Goal: Task Accomplishment & Management: Use online tool/utility

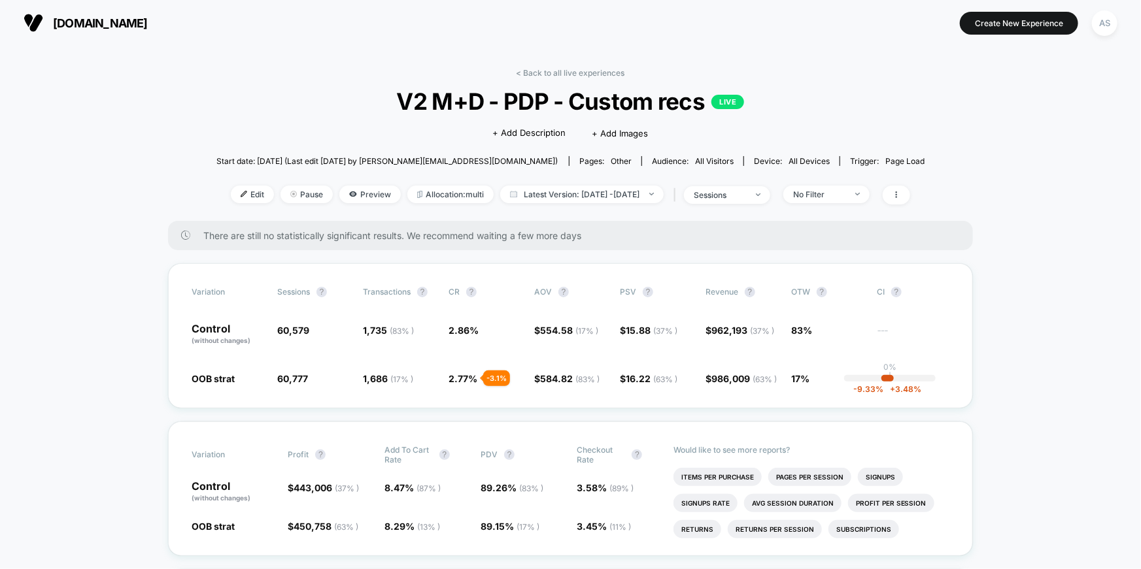
click at [569, 80] on div "< Back to all live experiences V2 M+D - PDP - Custom recs LIVE Click to edit ex…" at bounding box center [570, 144] width 709 height 153
click at [573, 75] on link "< Back to all live experiences" at bounding box center [570, 73] width 109 height 10
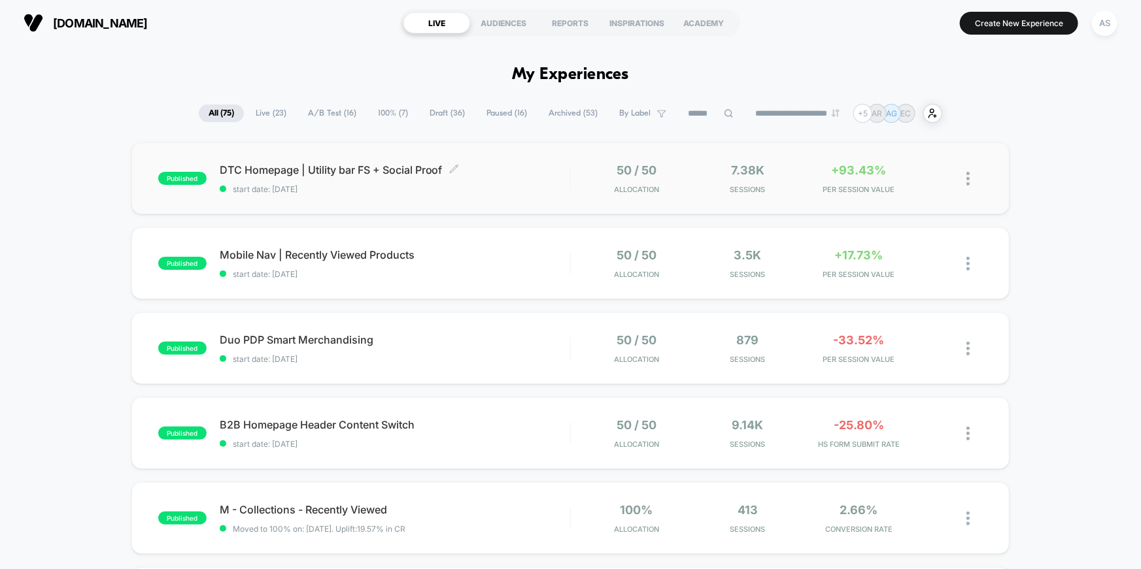
click at [354, 165] on span "DTC Homepage | Utility bar FS + Social Proof Click to edit experience details" at bounding box center [395, 169] width 350 height 13
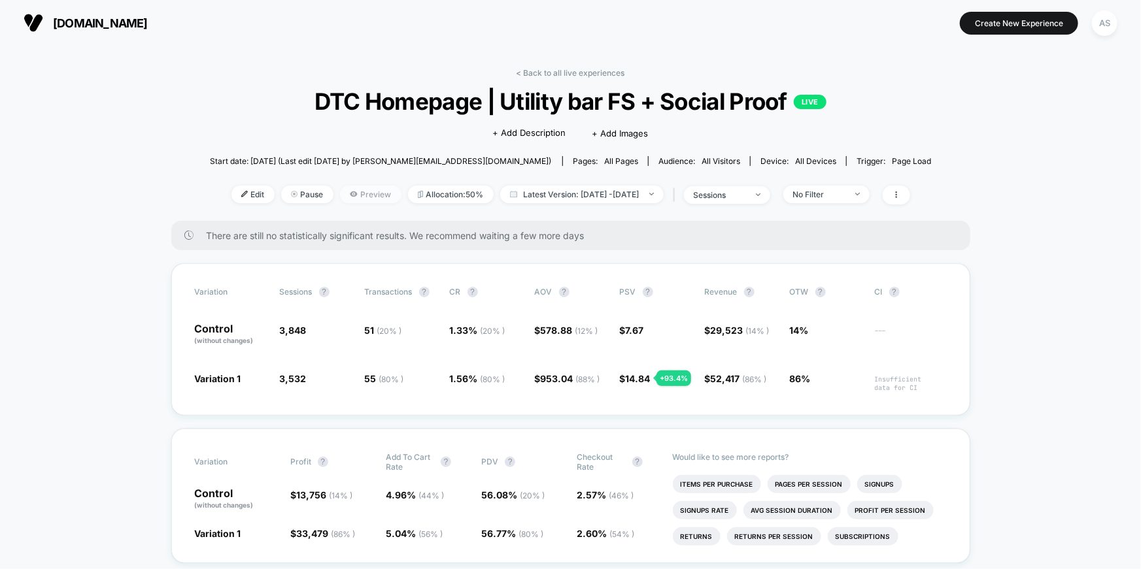
click at [352, 189] on span "Preview" at bounding box center [370, 195] width 61 height 18
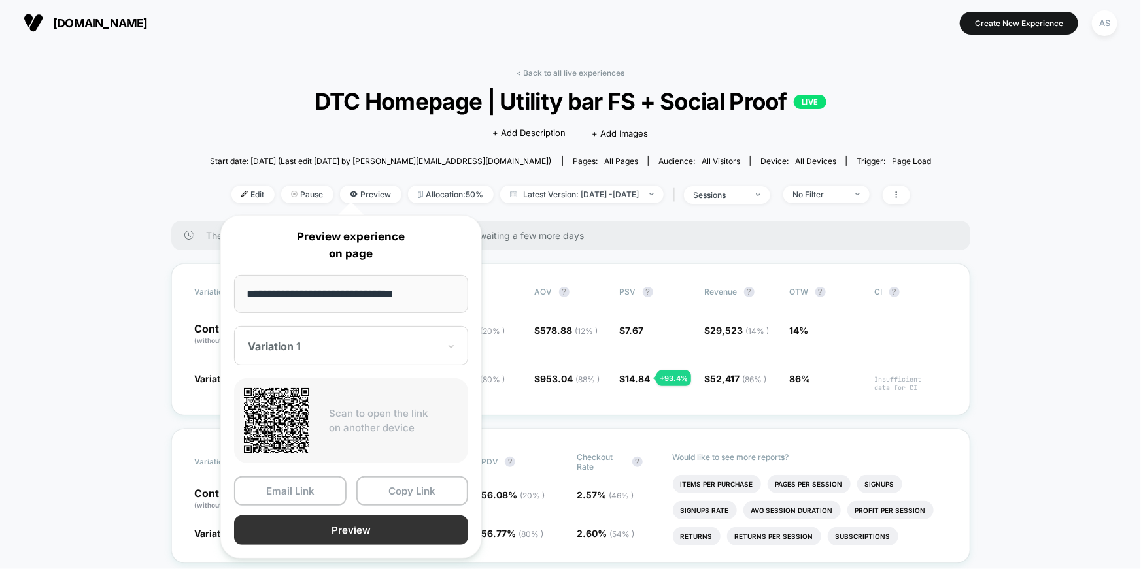
click at [348, 535] on button "Preview" at bounding box center [351, 530] width 234 height 29
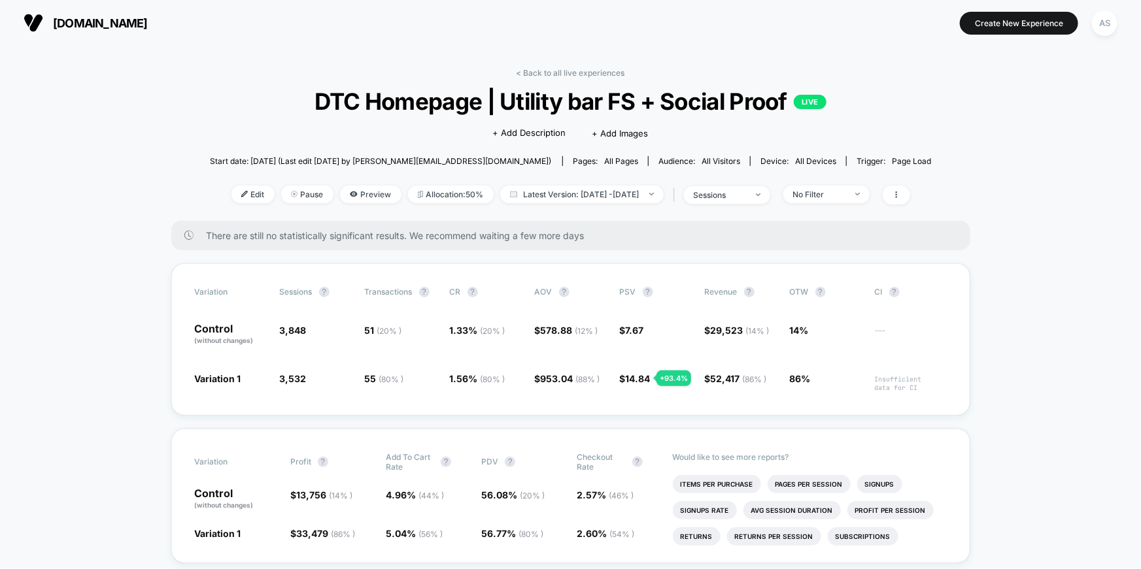
click at [66, 27] on span "[DOMAIN_NAME]" at bounding box center [100, 23] width 95 height 14
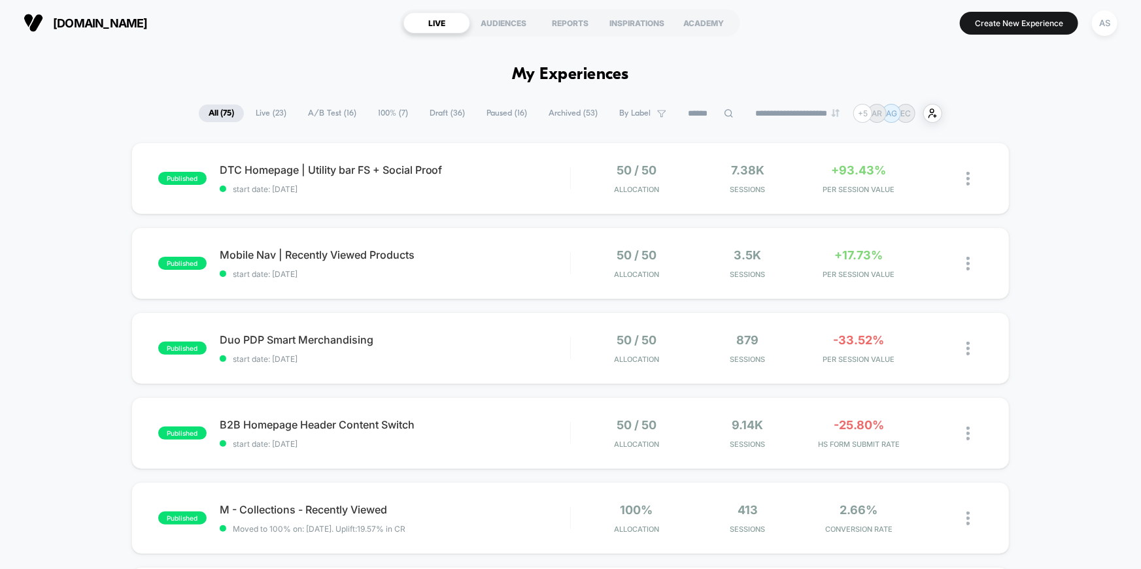
click at [433, 112] on span "Draft ( 36 )" at bounding box center [447, 114] width 55 height 18
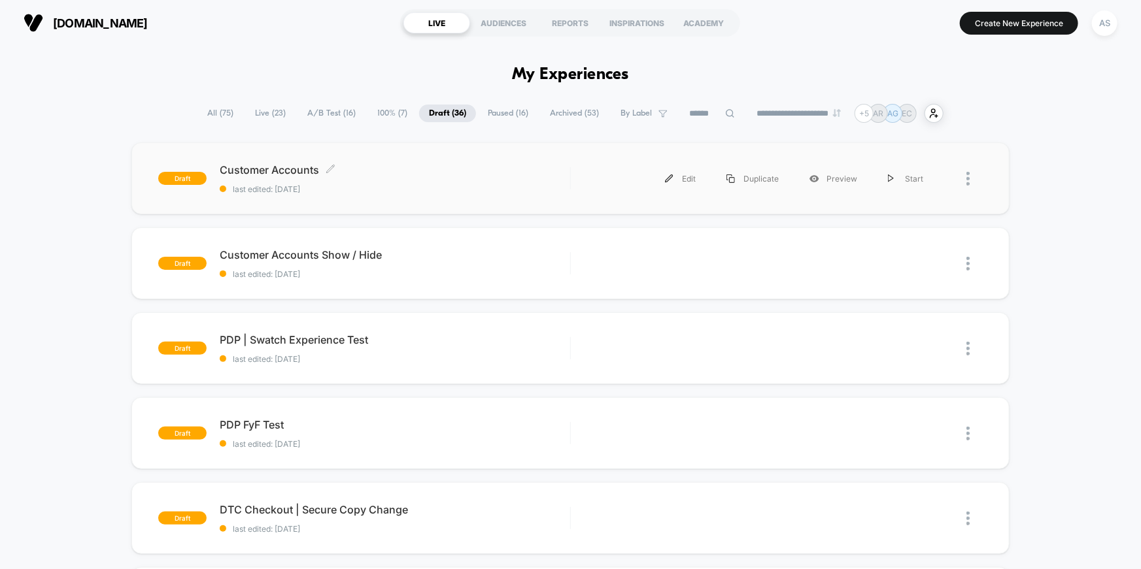
click at [263, 172] on span "Customer Accounts Click to edit experience details" at bounding box center [395, 169] width 350 height 13
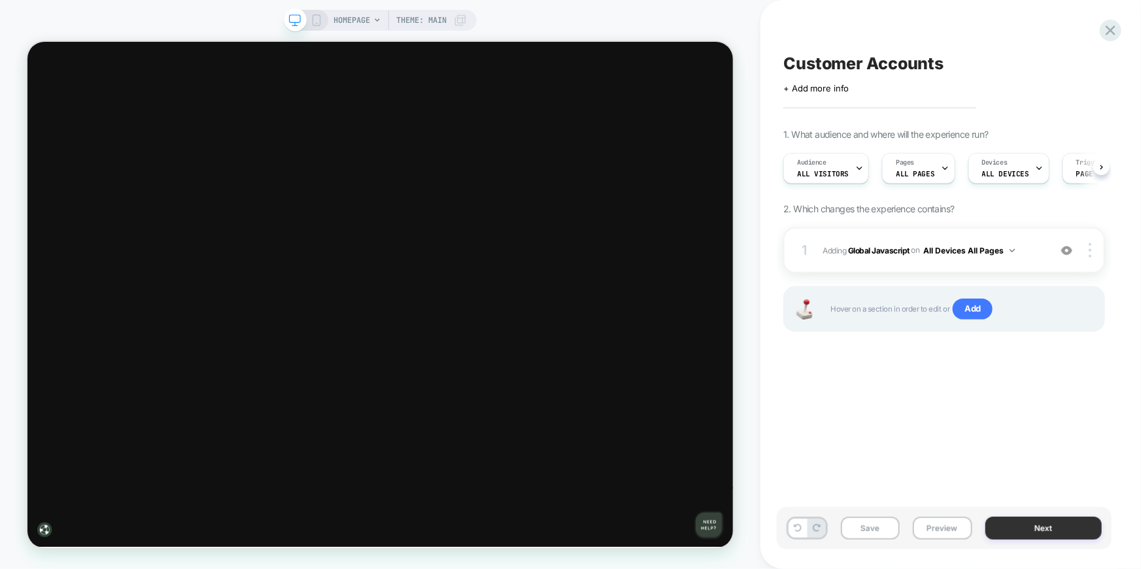
click at [1038, 537] on button "Next" at bounding box center [1043, 528] width 116 height 23
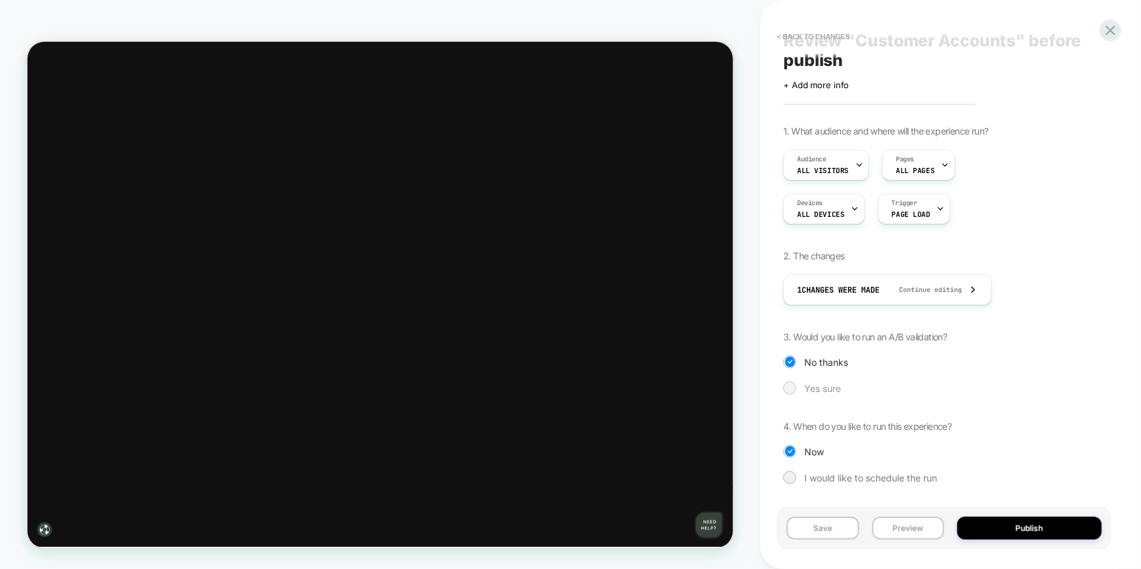
click at [826, 386] on span "Yes sure" at bounding box center [822, 388] width 37 height 11
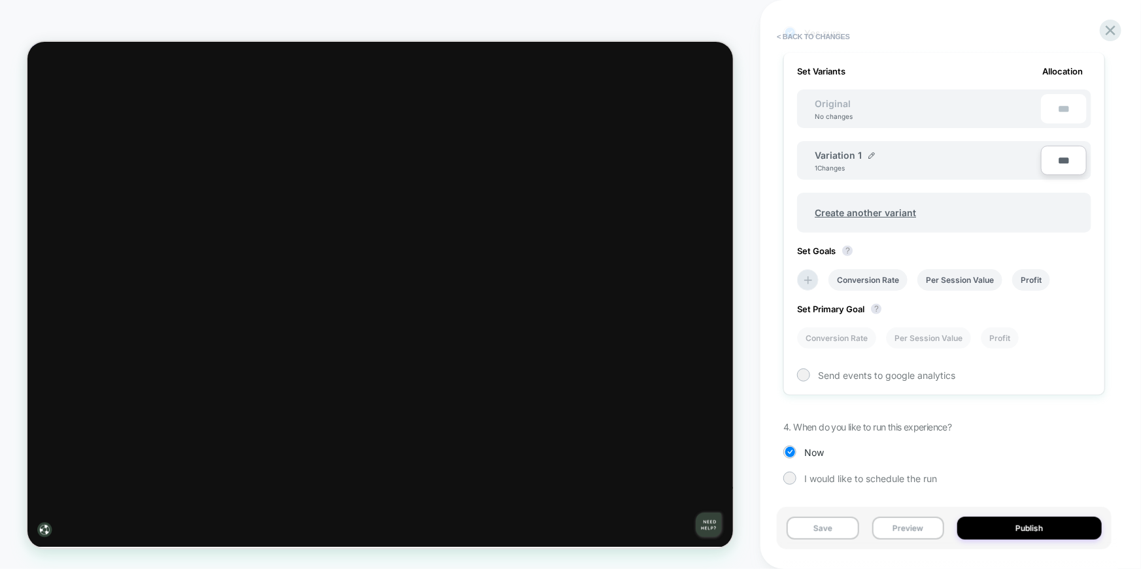
scroll to position [379, 0]
click at [838, 479] on span "I would like to schedule the run" at bounding box center [870, 478] width 133 height 11
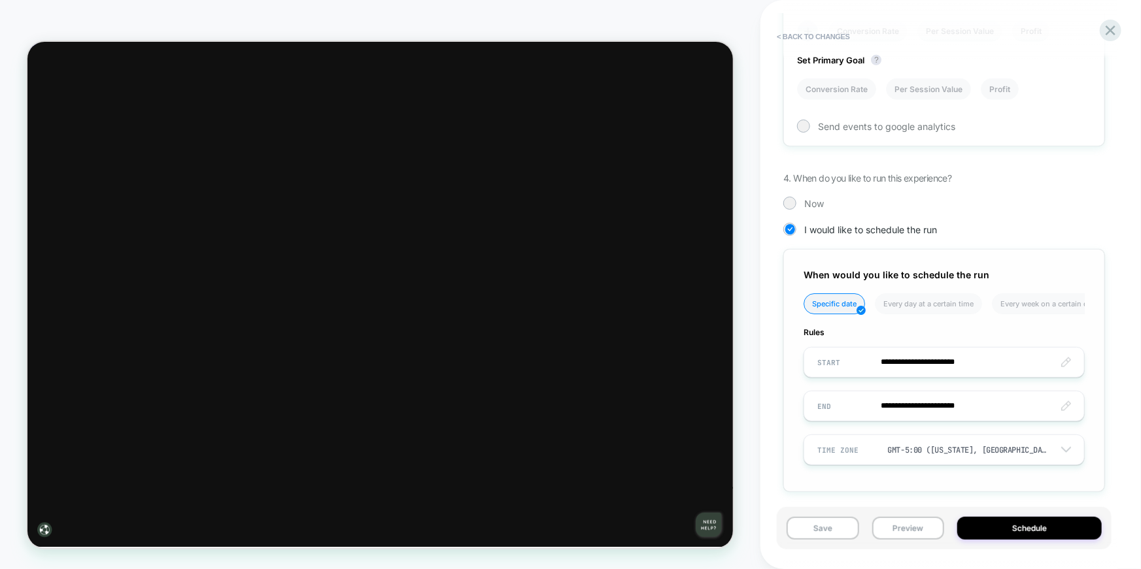
scroll to position [634, 0]
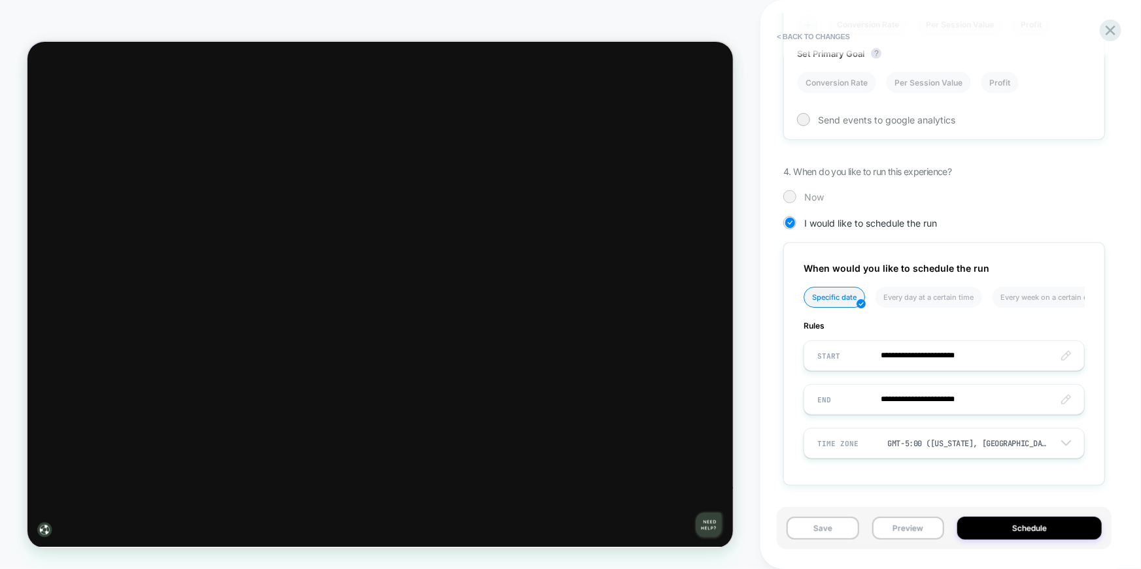
click at [803, 195] on div "Now" at bounding box center [944, 196] width 322 height 13
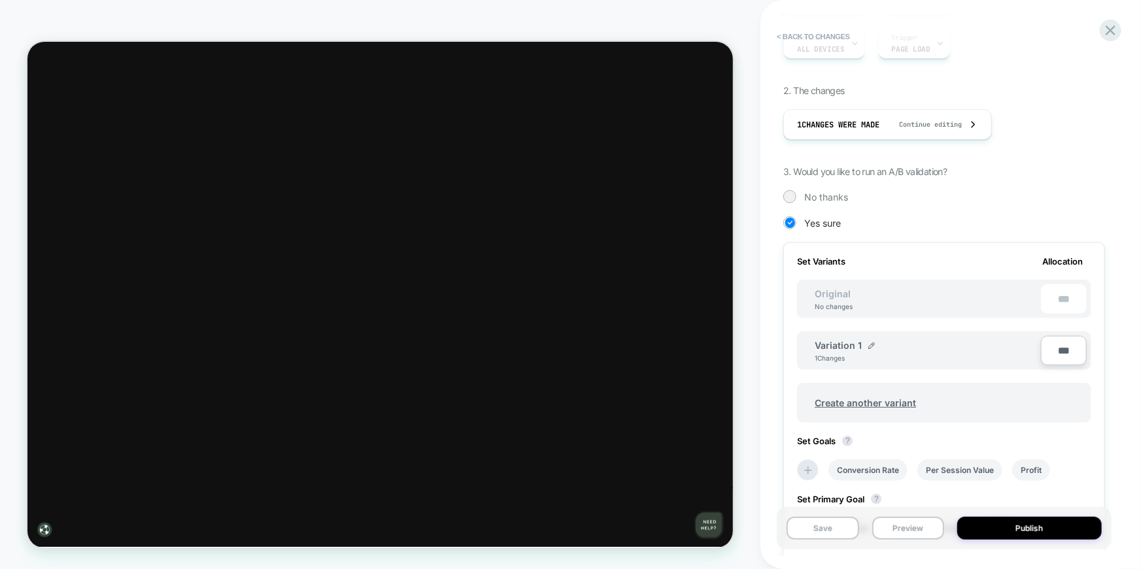
scroll to position [379, 0]
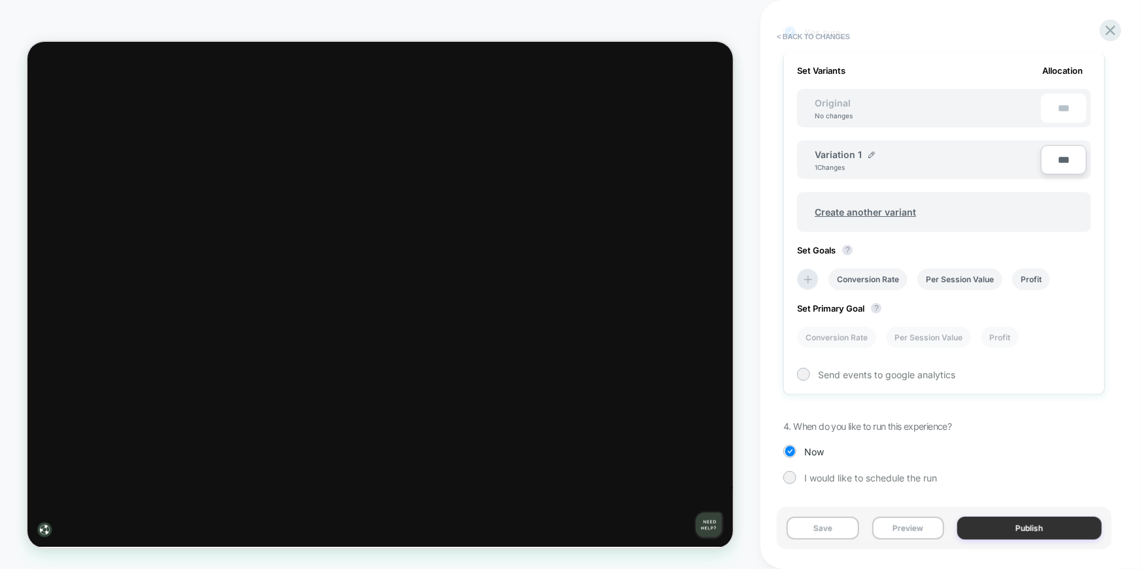
click at [1023, 527] on button "Publish" at bounding box center [1029, 528] width 144 height 23
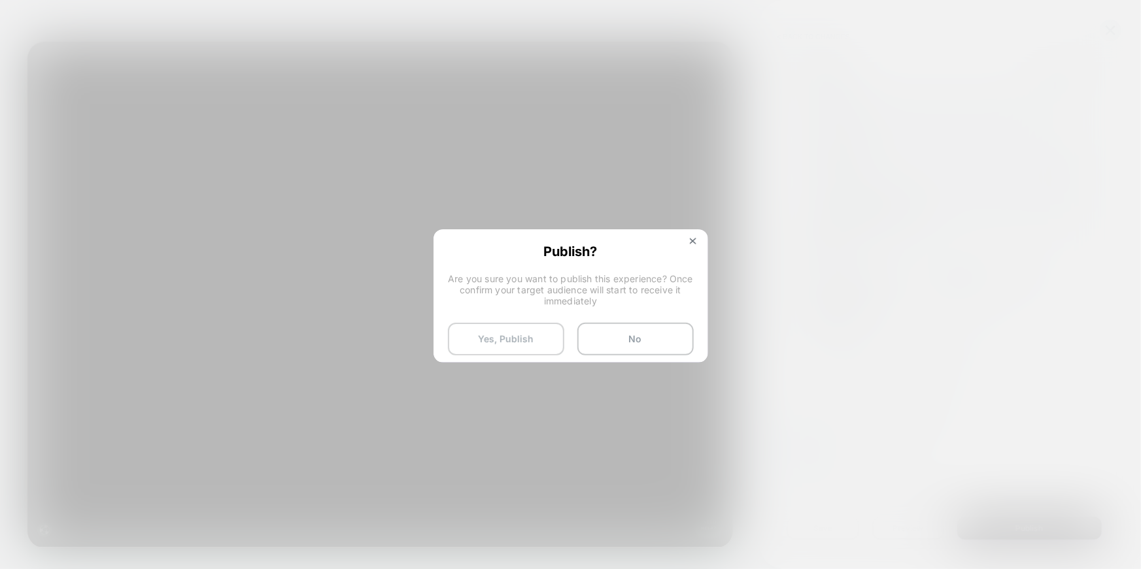
click at [515, 336] on button "Yes, Publish" at bounding box center [506, 339] width 116 height 33
